Goal: Information Seeking & Learning: Check status

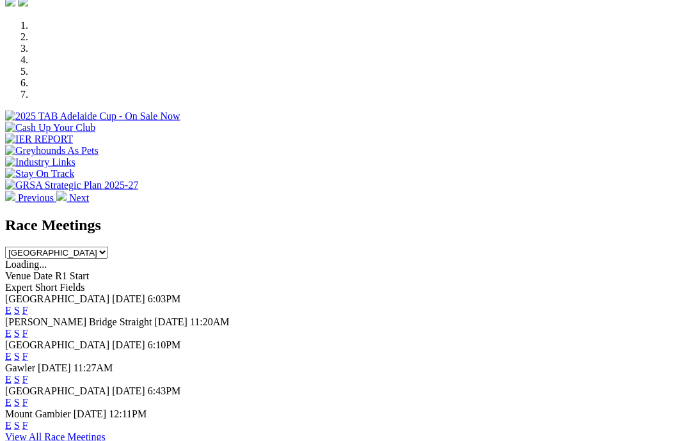
scroll to position [384, 0]
click at [28, 305] on link "F" at bounding box center [25, 310] width 6 height 11
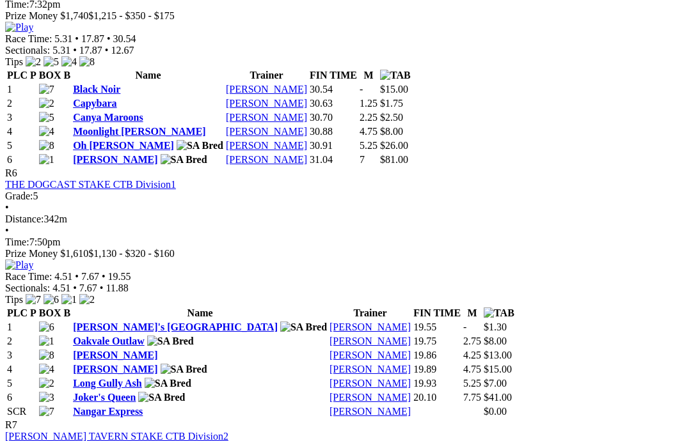
scroll to position [1624, 0]
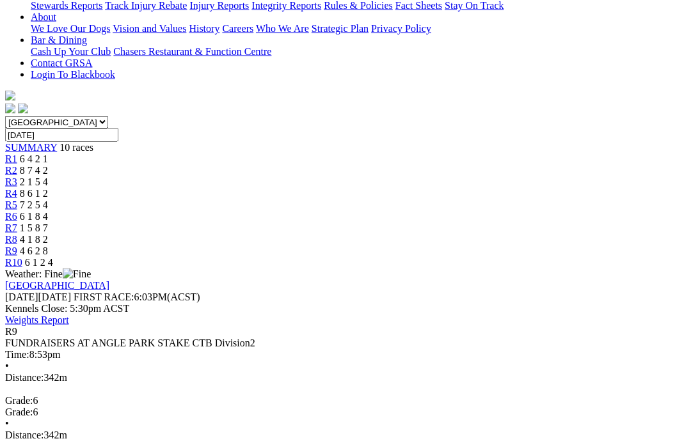
scroll to position [301, 0]
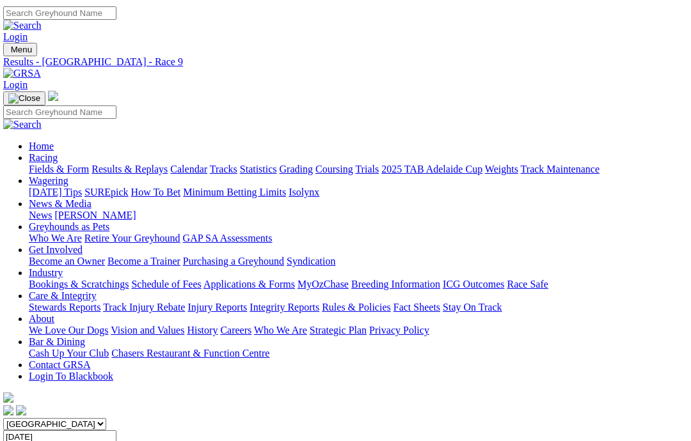
scroll to position [0, 0]
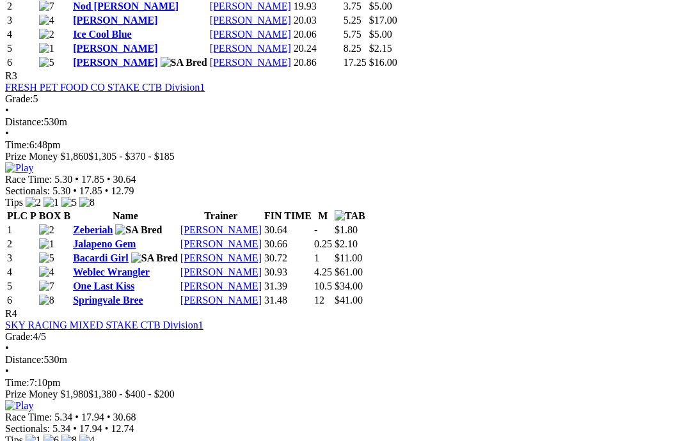
scroll to position [1016, 0]
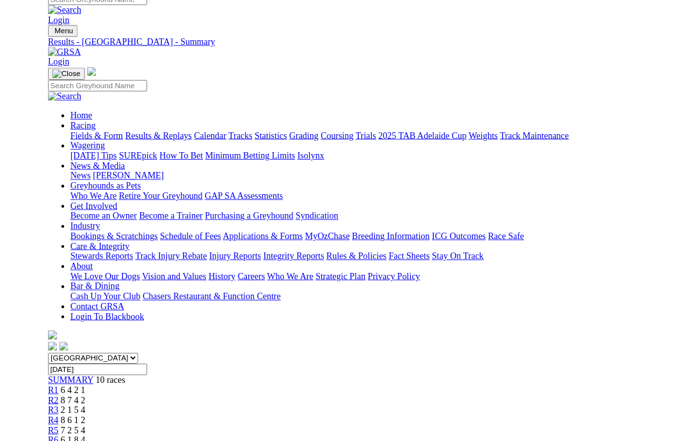
scroll to position [900, 0]
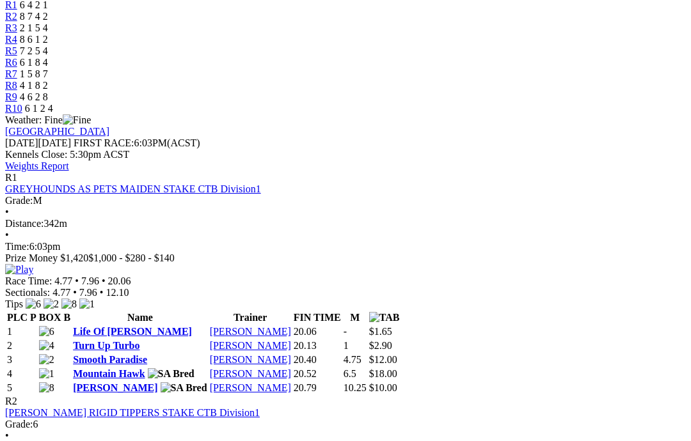
scroll to position [460, 0]
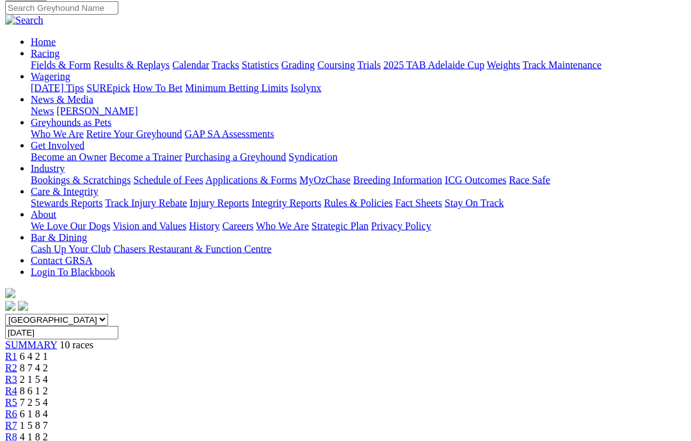
scroll to position [0, 0]
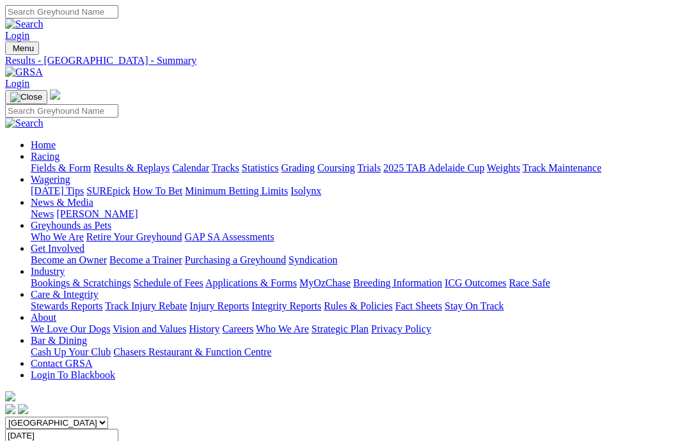
click at [98, 289] on link "Care & Integrity" at bounding box center [65, 294] width 68 height 11
click at [44, 301] on link "Stewards Reports" at bounding box center [67, 306] width 72 height 11
click at [65, 266] on link "Industry" at bounding box center [48, 271] width 34 height 11
click at [98, 289] on link "Care & Integrity" at bounding box center [65, 294] width 68 height 11
click at [56, 301] on link "Stewards Reports" at bounding box center [67, 306] width 72 height 11
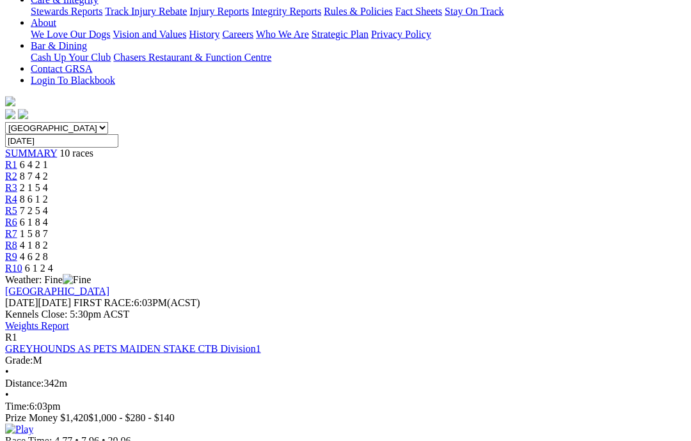
scroll to position [295, 0]
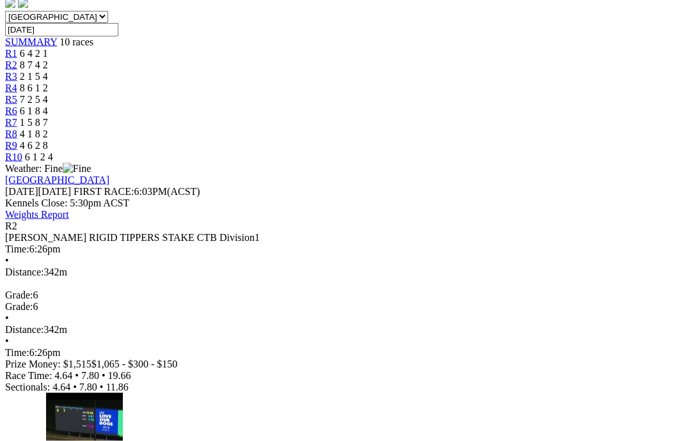
scroll to position [395, 0]
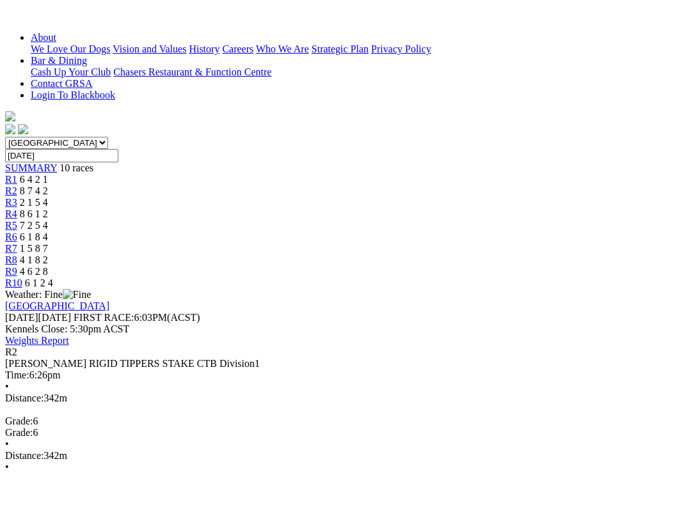
scroll to position [13, 0]
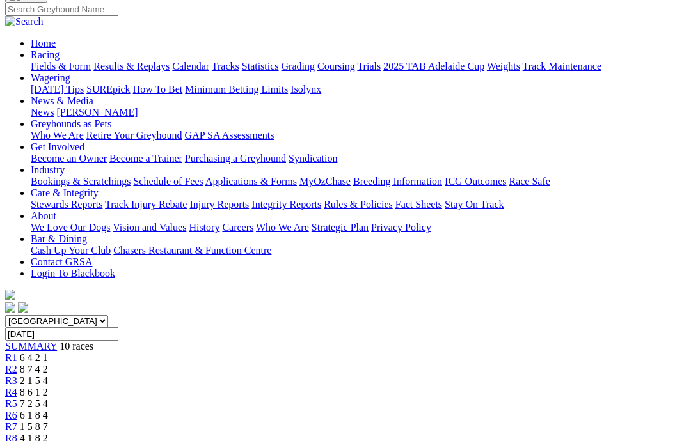
scroll to position [93, 0]
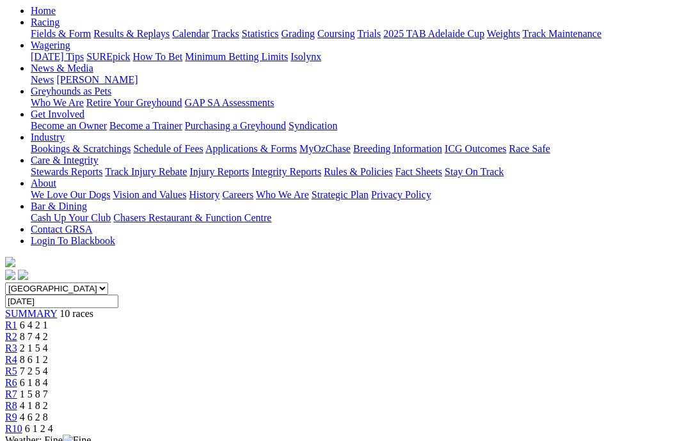
scroll to position [0, 2]
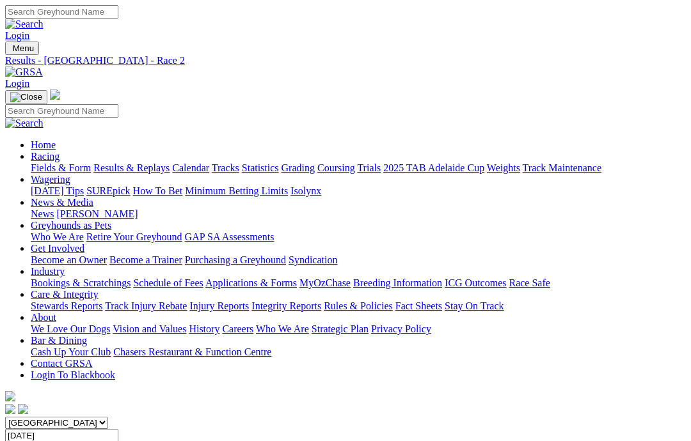
scroll to position [94, 0]
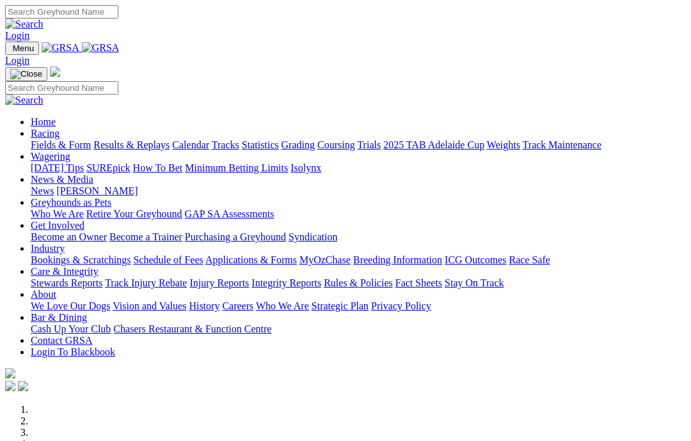
scroll to position [275, 0]
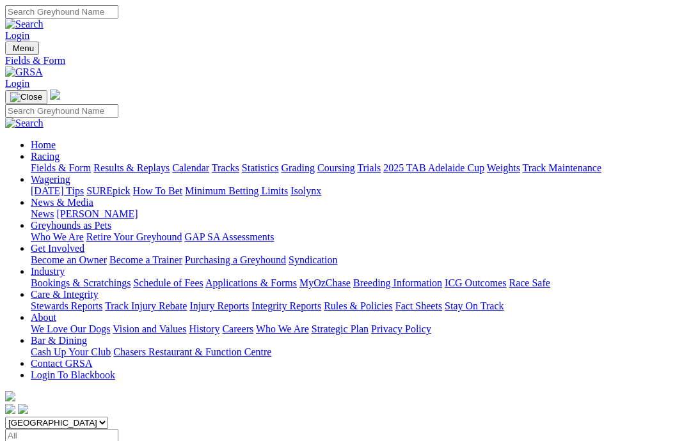
click at [118, 429] on input "Select date" at bounding box center [61, 435] width 113 height 13
type input "[DATE], [DATE]"
click at [98, 289] on link "Care & Integrity" at bounding box center [65, 294] width 68 height 11
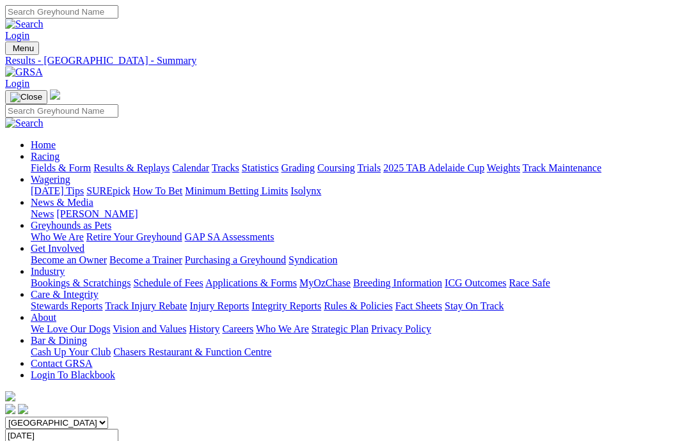
click at [77, 301] on link "Stewards Reports" at bounding box center [67, 306] width 72 height 11
click at [98, 289] on link "Care & Integrity" at bounding box center [65, 294] width 68 height 11
click at [61, 301] on link "Stewards Reports" at bounding box center [67, 306] width 72 height 11
click at [118, 429] on input "Select date" at bounding box center [61, 435] width 113 height 13
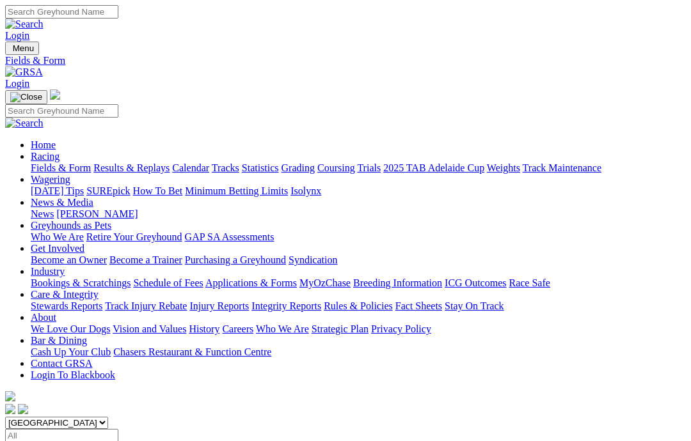
type input "Yesterday, 1 Sep 2025"
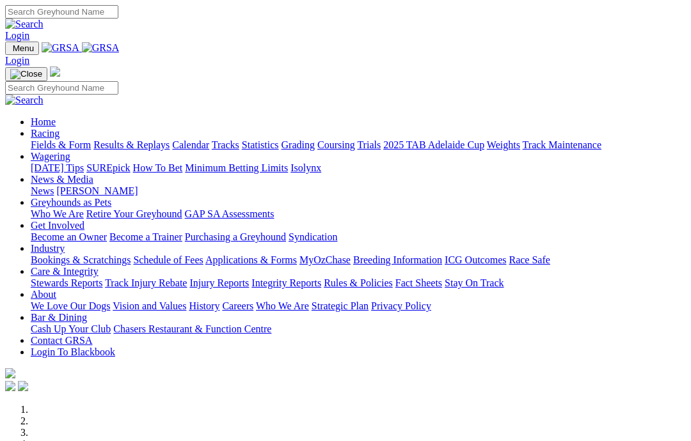
click at [98, 266] on link "Care & Integrity" at bounding box center [65, 271] width 68 height 11
click at [59, 278] on link "Stewards Reports" at bounding box center [67, 283] width 72 height 11
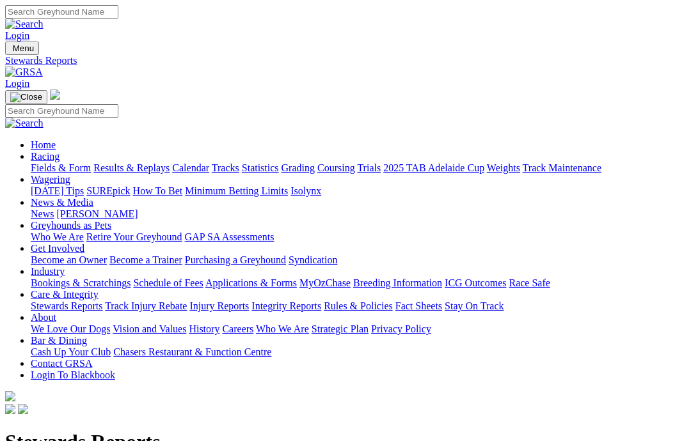
click at [59, 151] on link "Racing" at bounding box center [45, 156] width 29 height 11
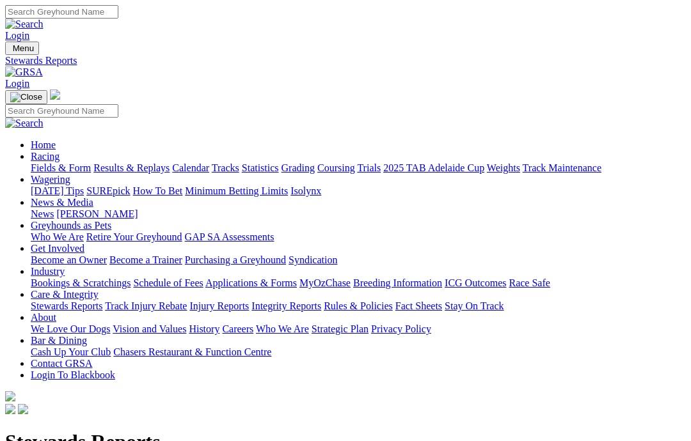
click at [56, 162] on link "Fields & Form" at bounding box center [61, 167] width 60 height 11
